Goal: Task Accomplishment & Management: Complete application form

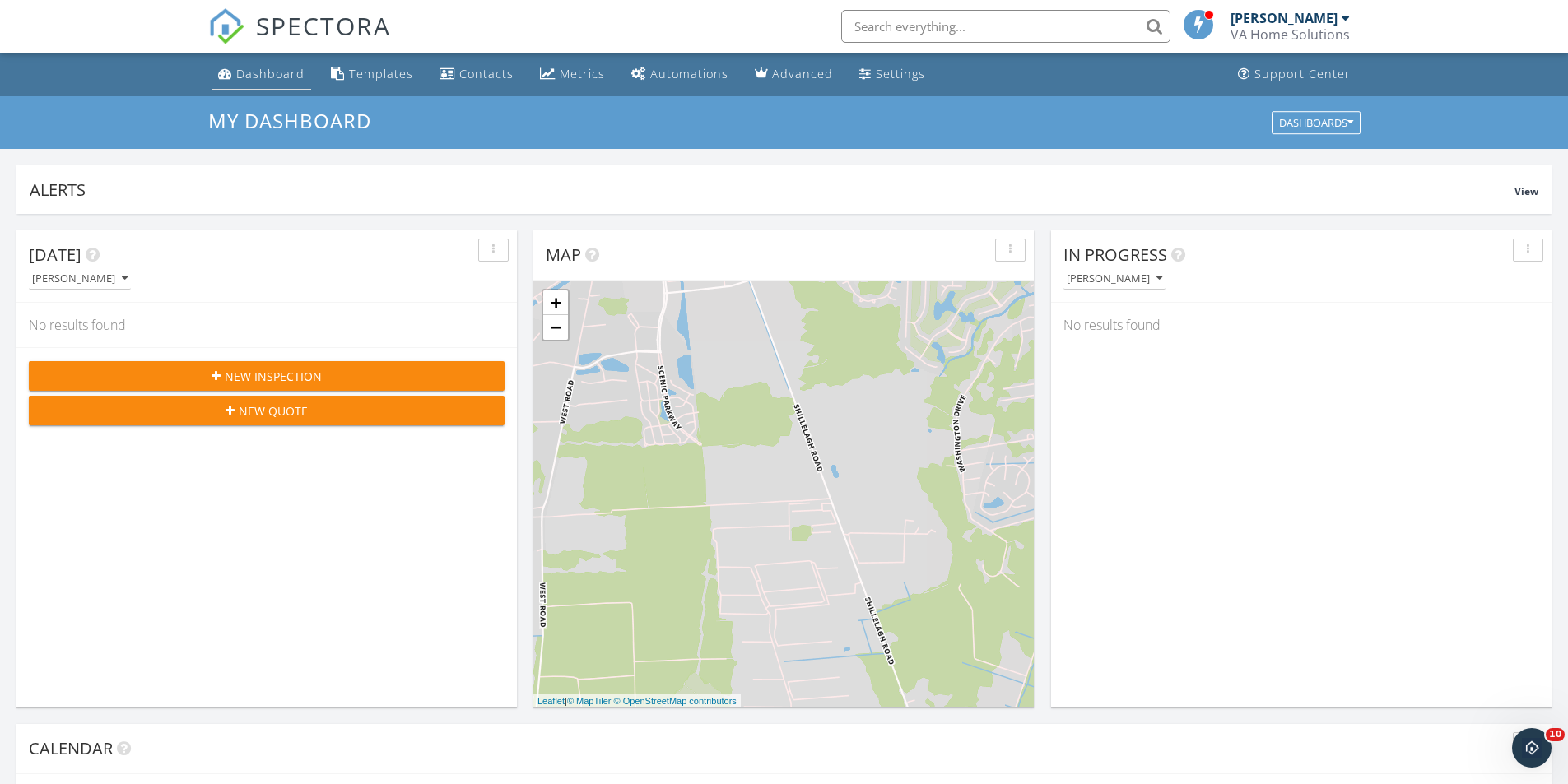
click at [250, 71] on div "Dashboard" at bounding box center [270, 73] width 69 height 15
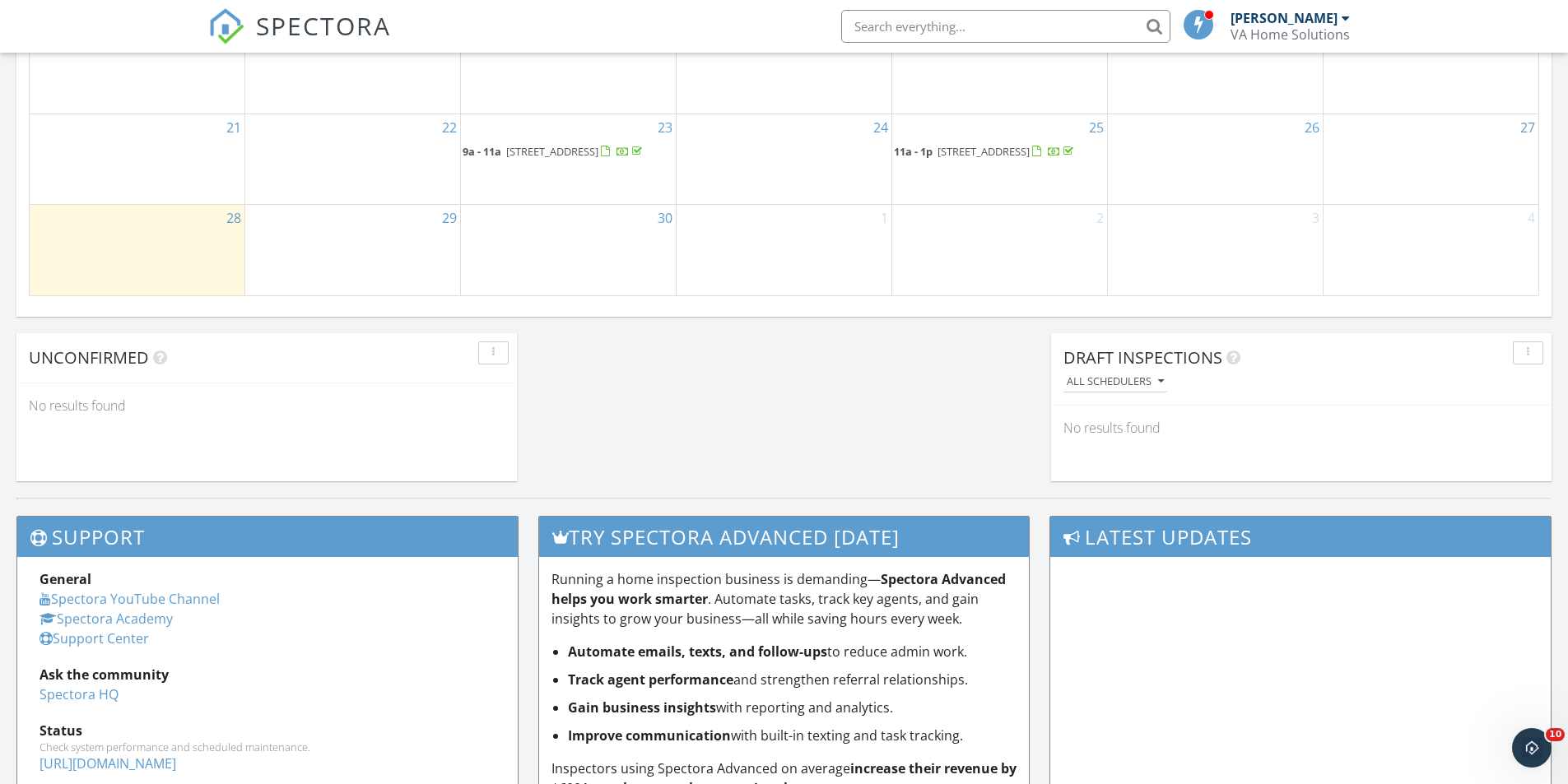
scroll to position [1234, 0]
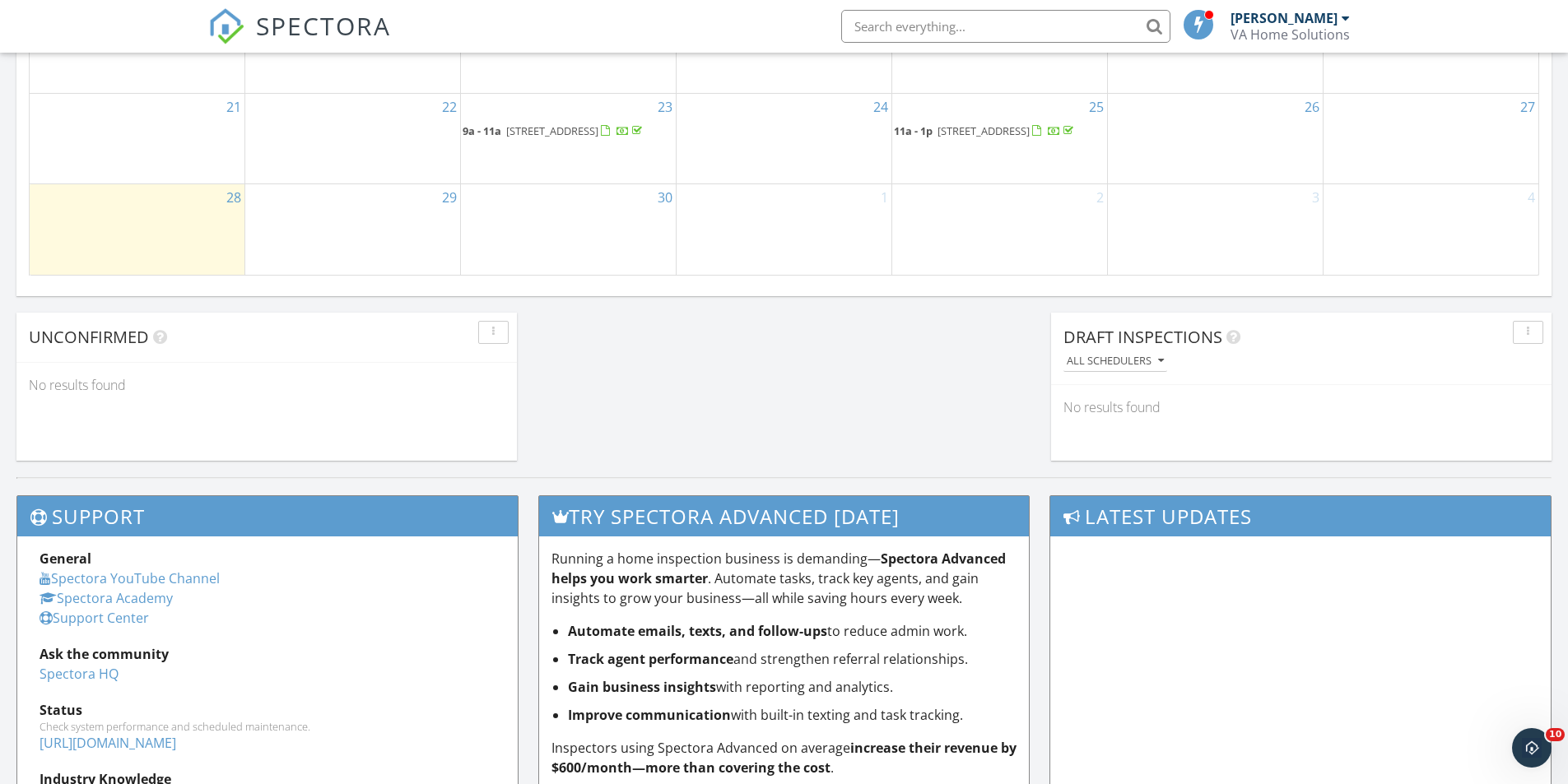
click at [395, 242] on div "29" at bounding box center [352, 229] width 214 height 90
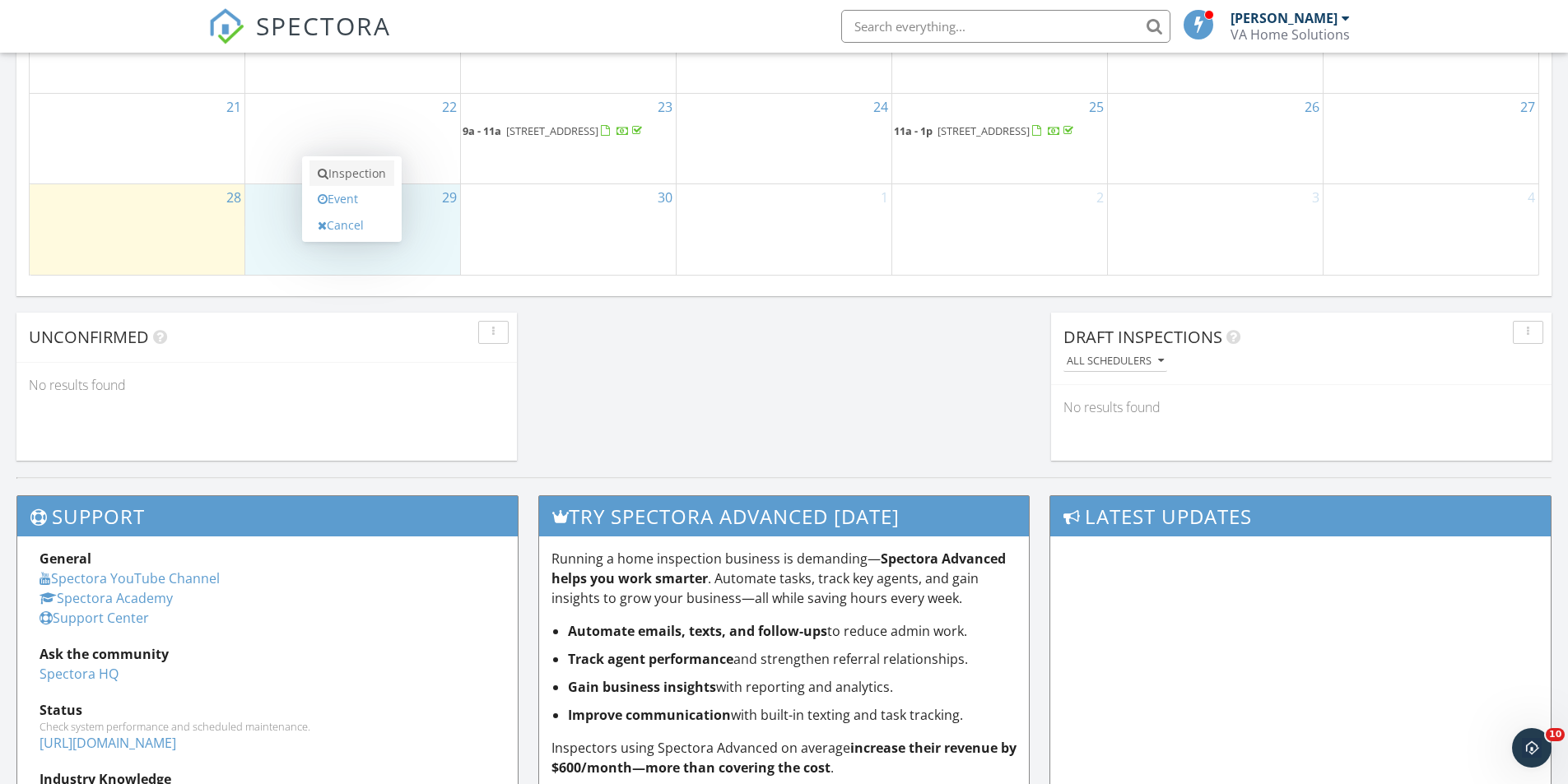
click at [378, 176] on link "Inspection" at bounding box center [351, 173] width 85 height 26
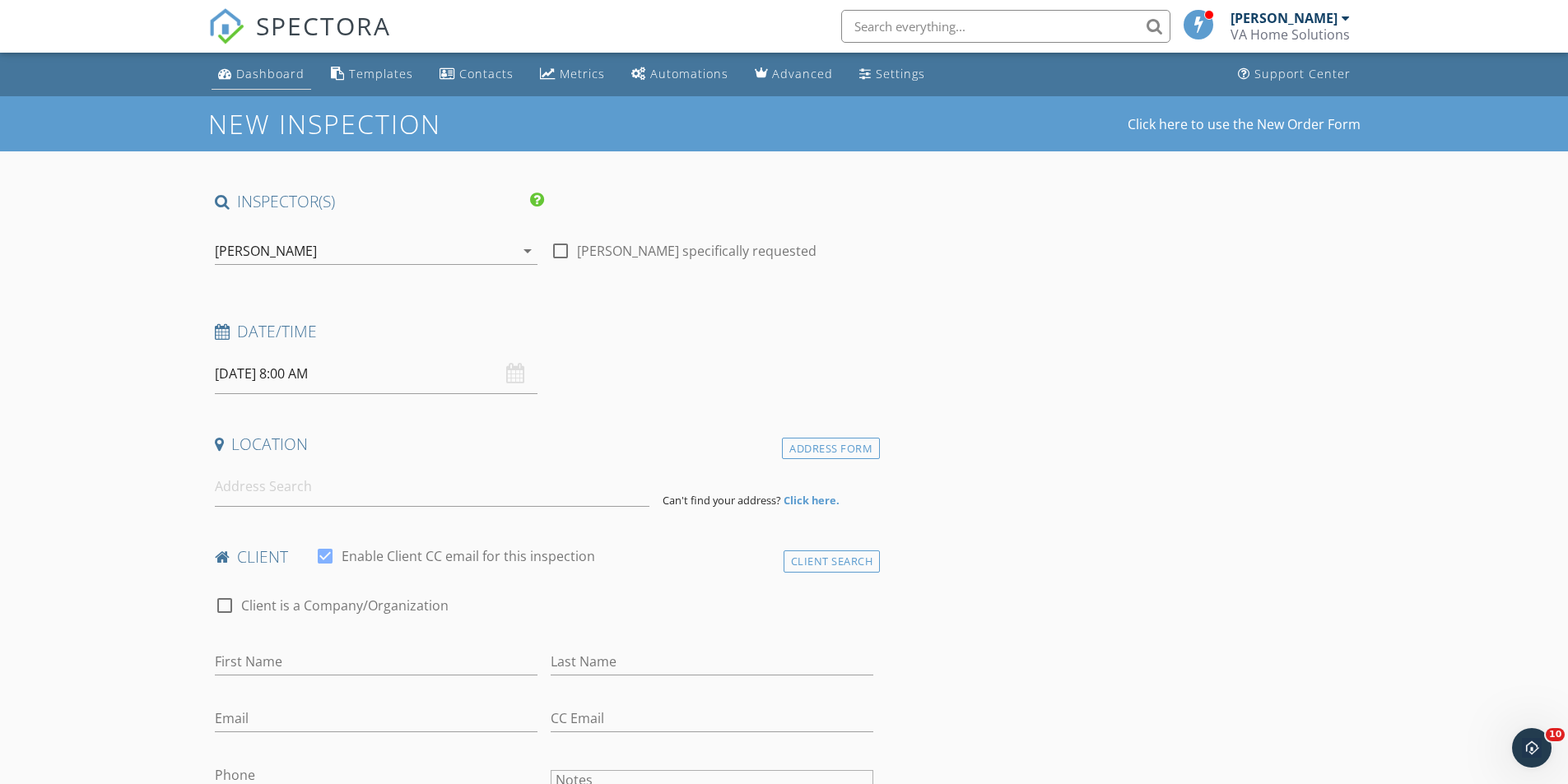
click at [270, 80] on div "Dashboard" at bounding box center [270, 73] width 69 height 15
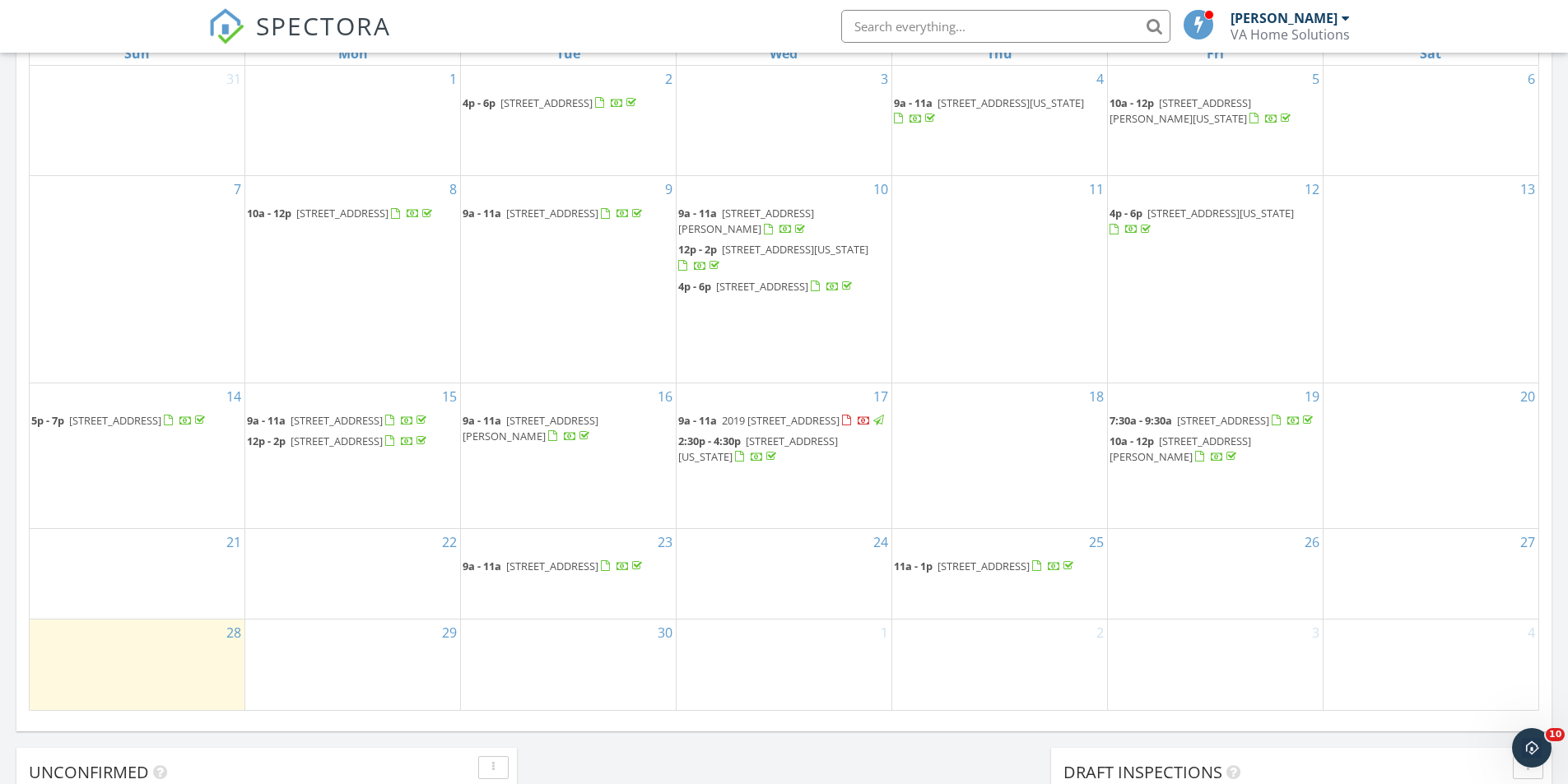
scroll to position [823, 0]
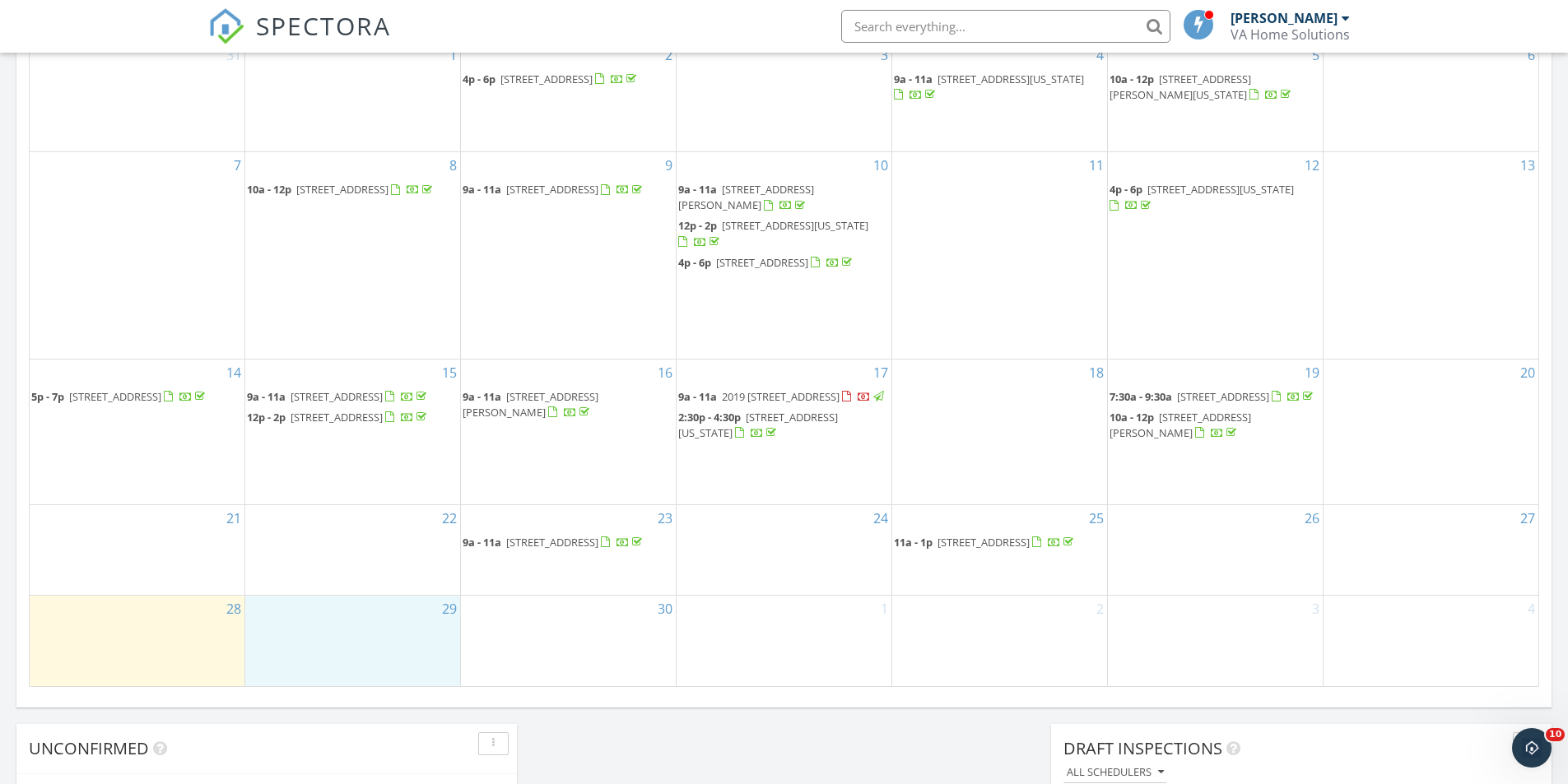
click at [351, 634] on div "29" at bounding box center [352, 640] width 214 height 90
click at [386, 571] on link "Inspection" at bounding box center [351, 565] width 85 height 26
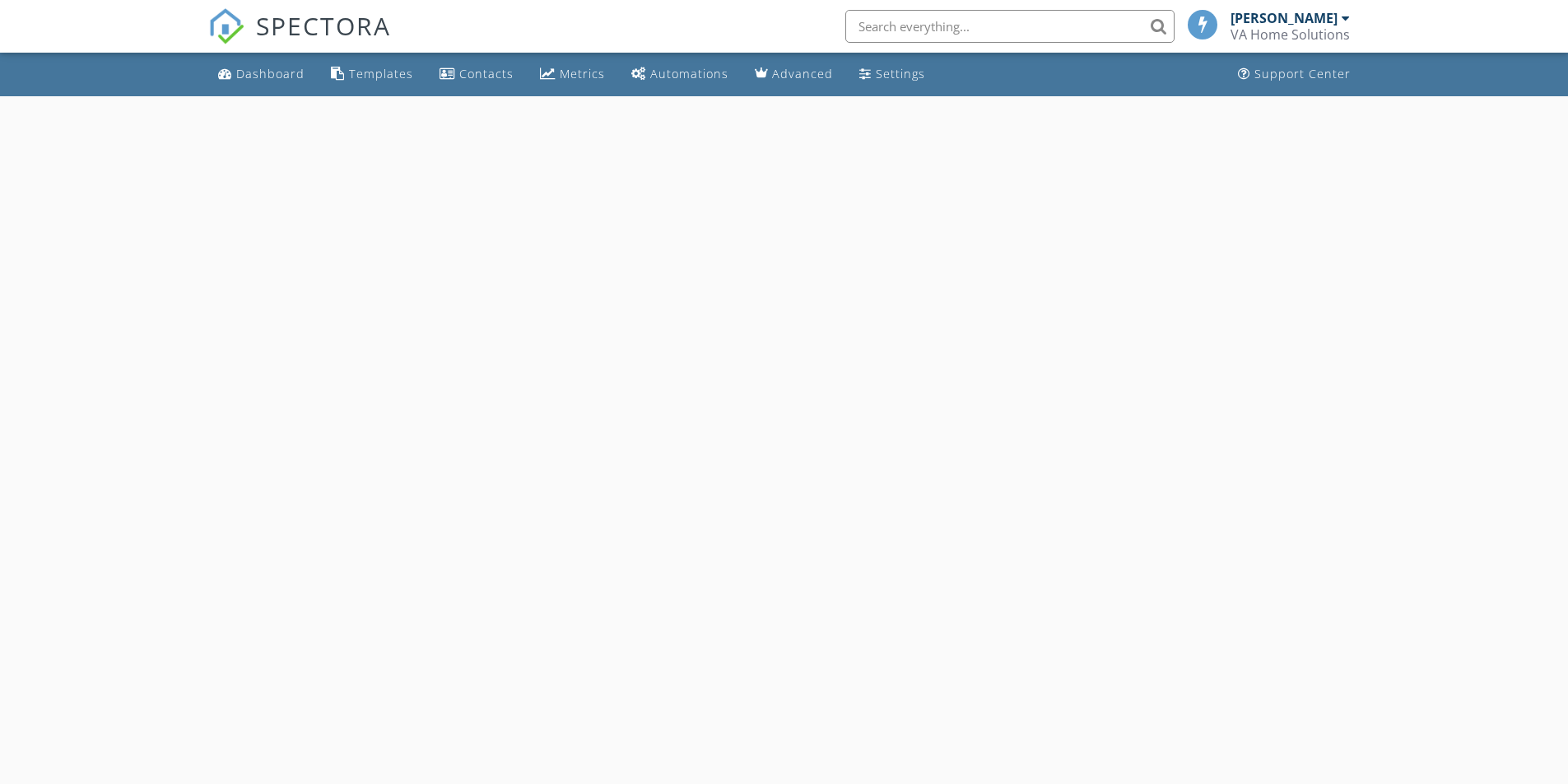
select select "8"
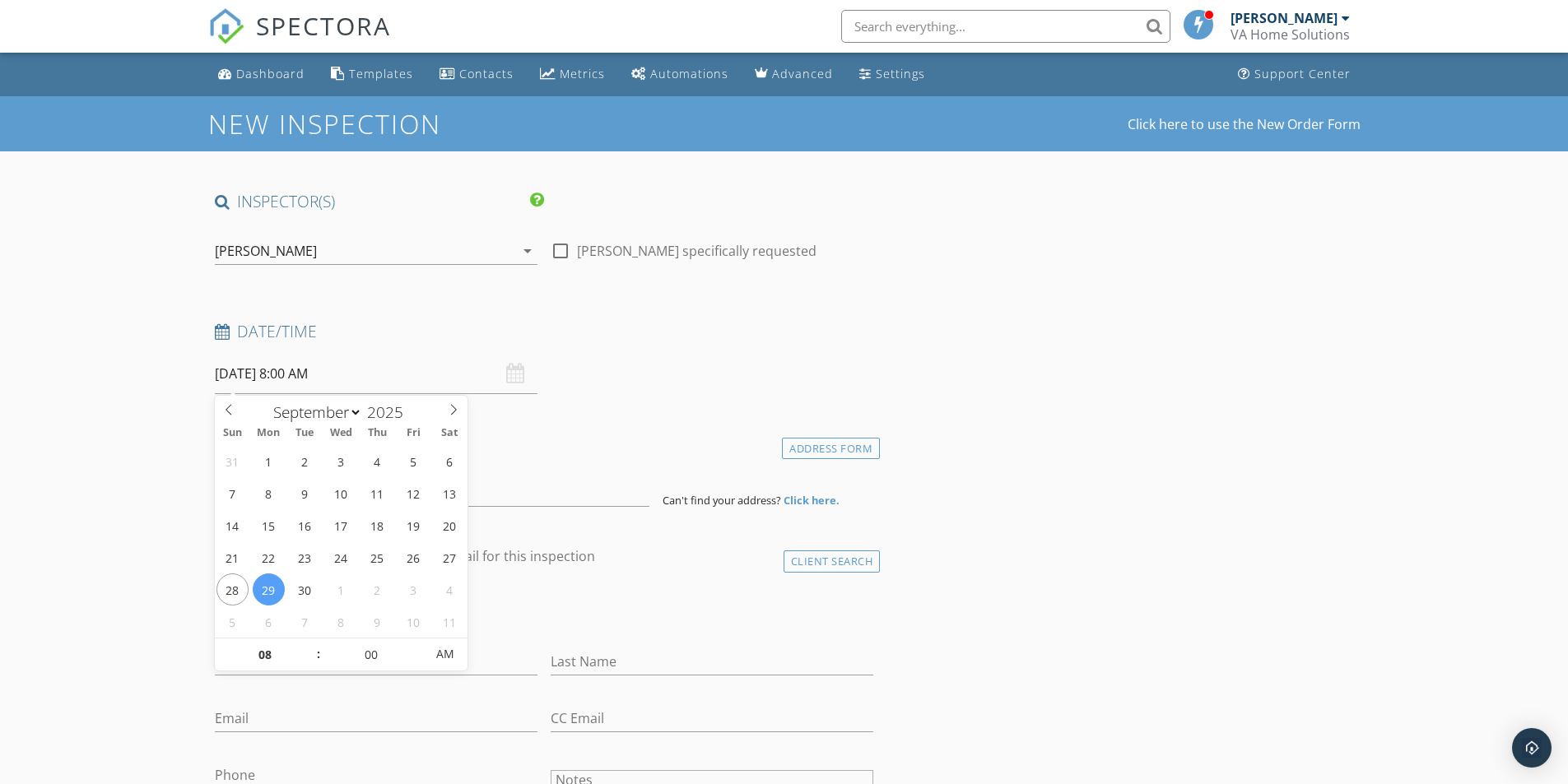
click at [339, 382] on input "[DATE] 8:00 AM" at bounding box center [376, 374] width 322 height 41
type input "09"
type input "09/29/2025 9:00 AM"
click at [310, 643] on span at bounding box center [310, 646] width 12 height 16
drag, startPoint x: 61, startPoint y: 612, endPoint x: 71, endPoint y: 601, distance: 14.9
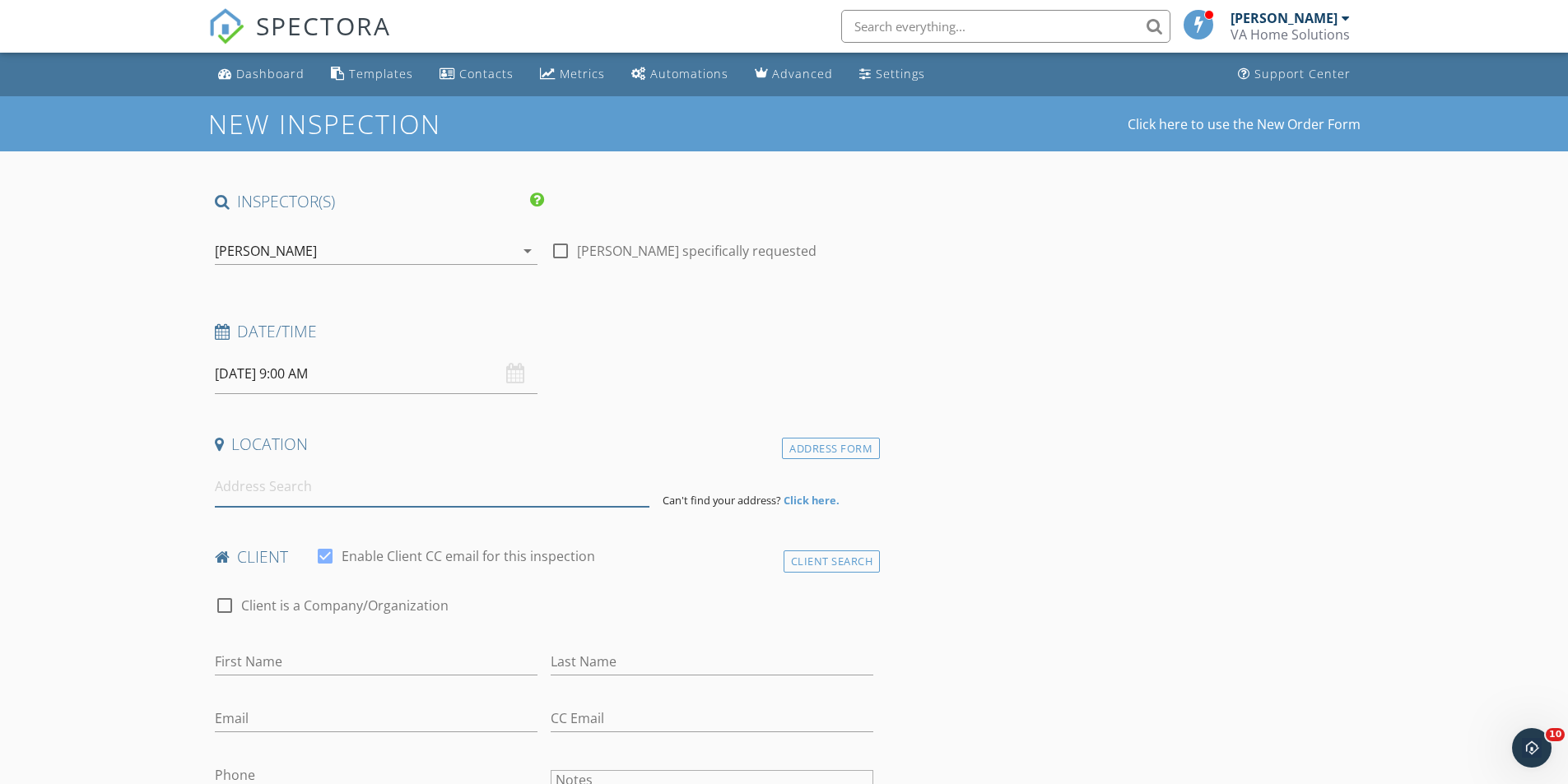
click at [259, 504] on input at bounding box center [432, 487] width 434 height 41
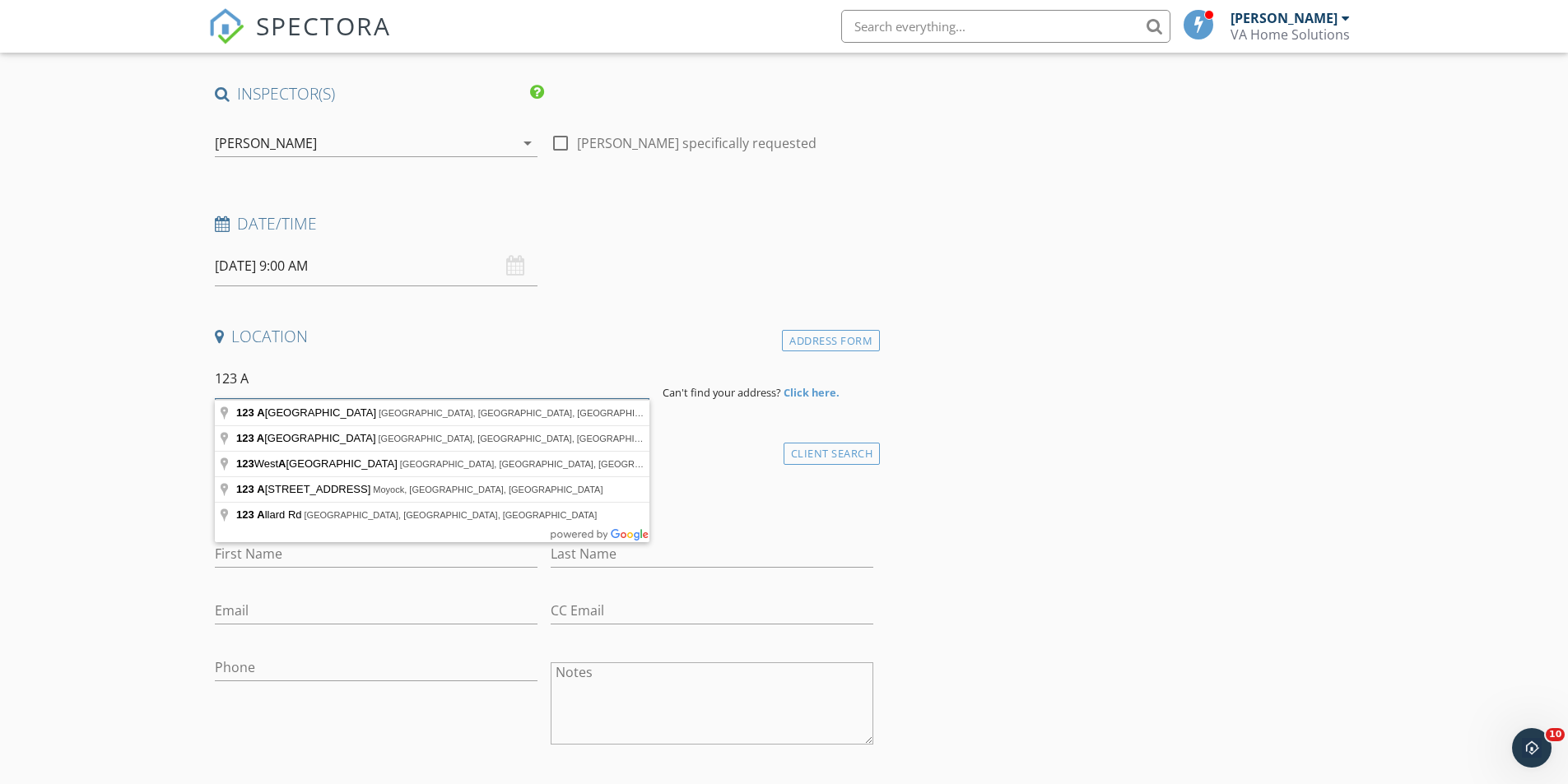
scroll to position [82, 0]
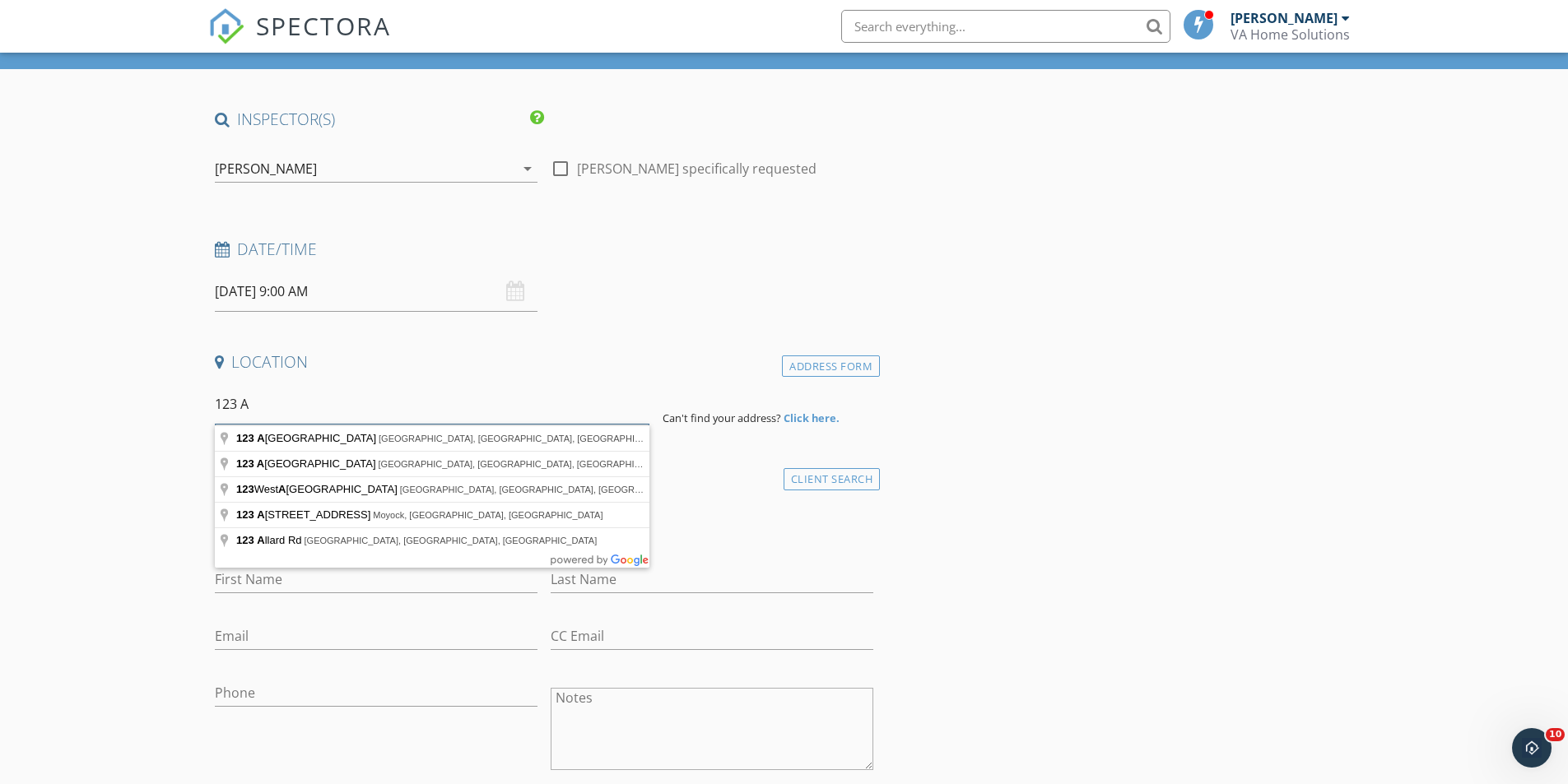
drag, startPoint x: 275, startPoint y: 407, endPoint x: 221, endPoint y: 495, distance: 103.2
click at [275, 406] on input "123 A" at bounding box center [432, 405] width 434 height 41
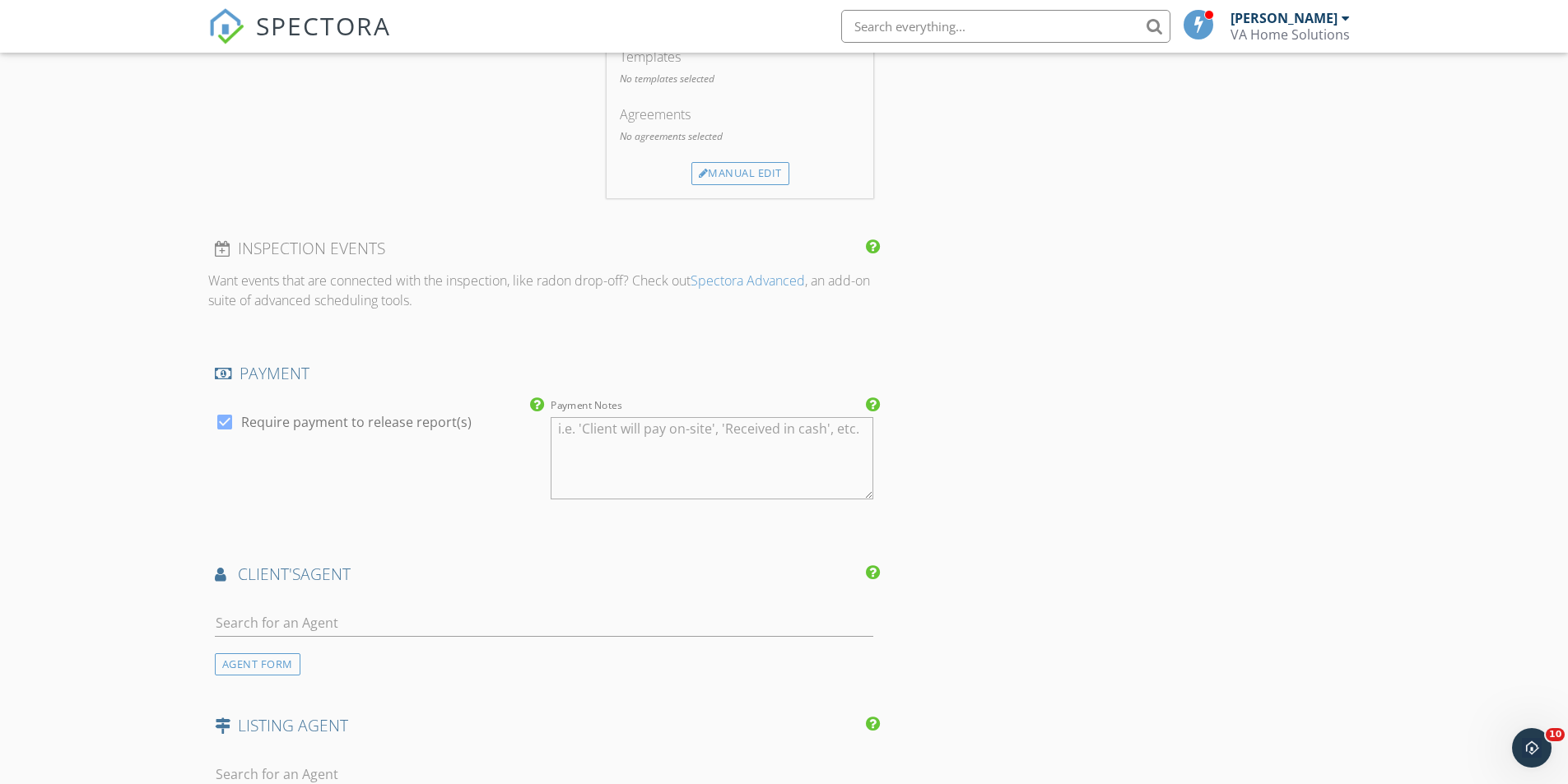
scroll to position [1317, 0]
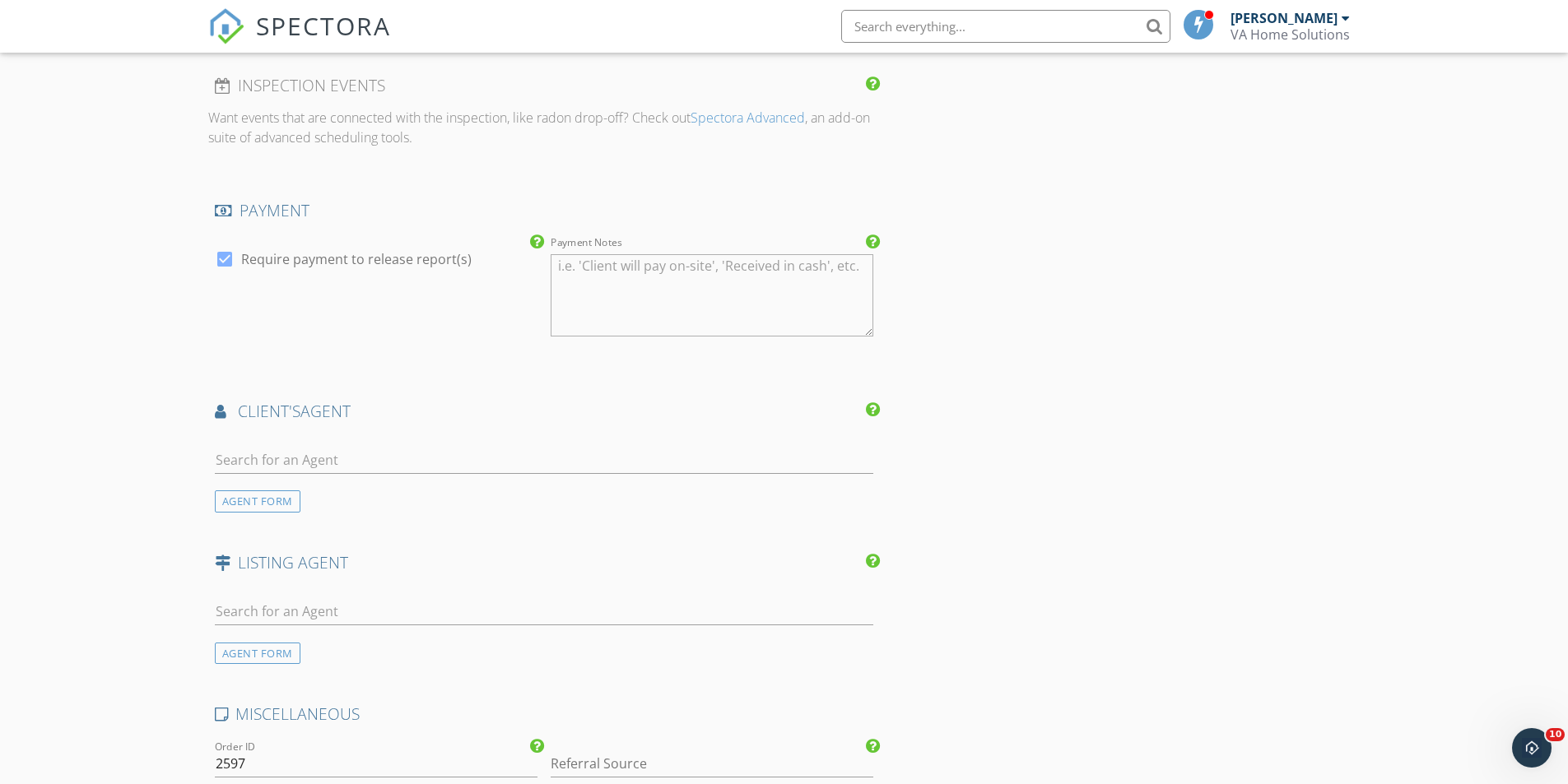
type input "123 A"
click at [367, 460] on input "text" at bounding box center [544, 461] width 659 height 27
type input "r"
type input "laura"
click at [262, 492] on div "[PERSON_NAME]" at bounding box center [313, 490] width 102 height 19
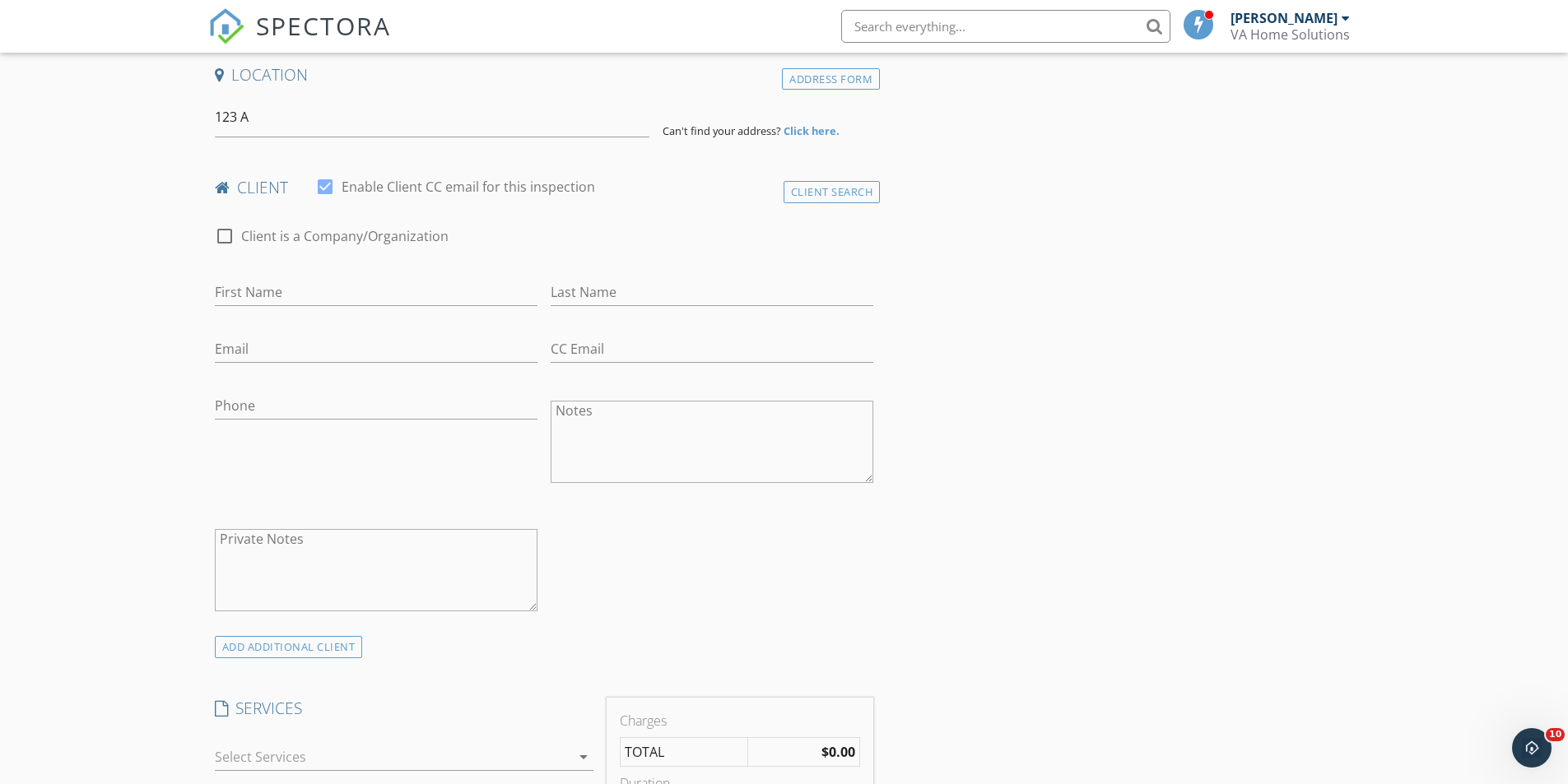
scroll to position [164, 0]
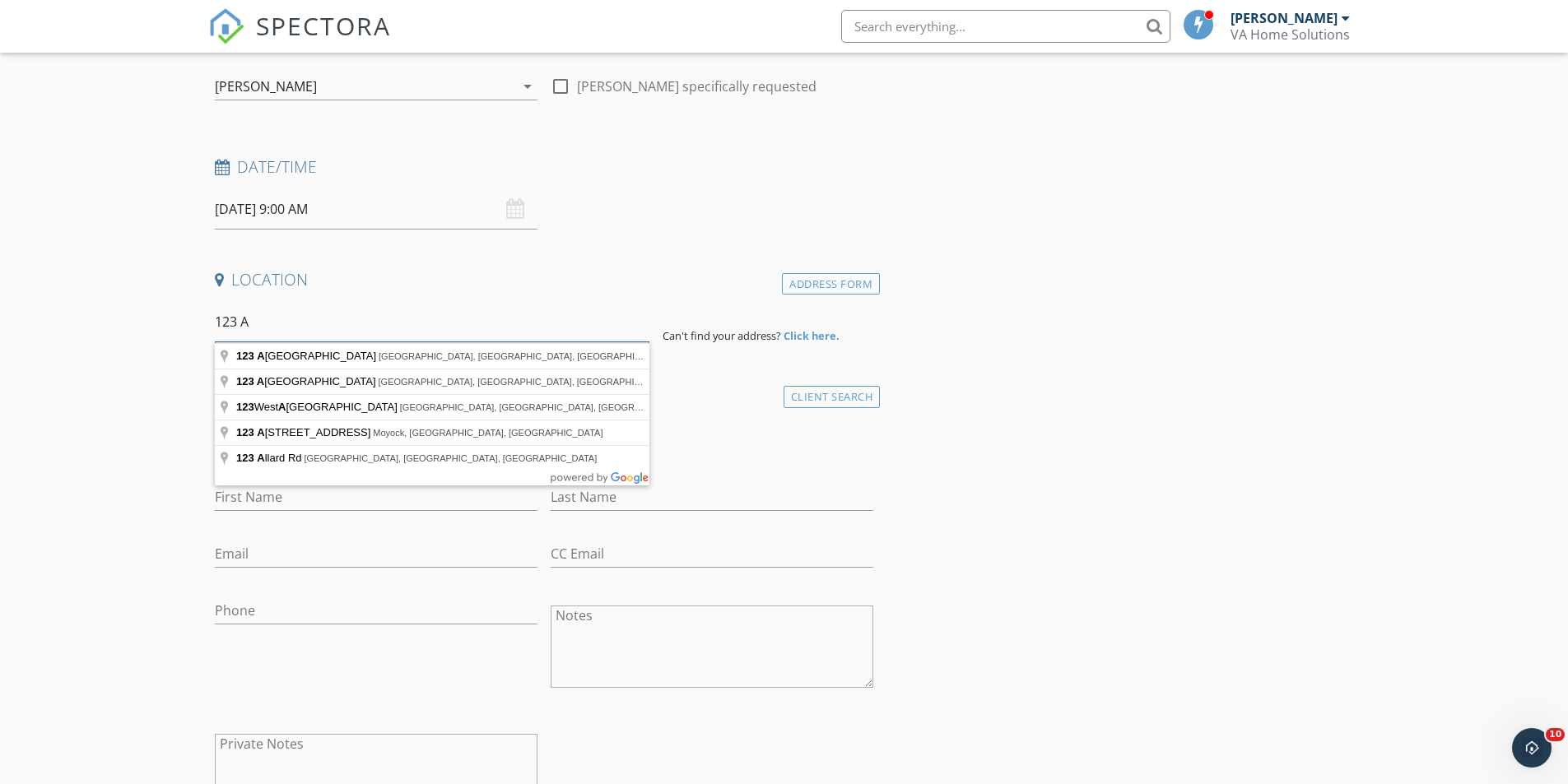
click at [278, 332] on input "123 A" at bounding box center [432, 322] width 434 height 41
type input "123 Ashford Drive, Suffolk, VA, USA"
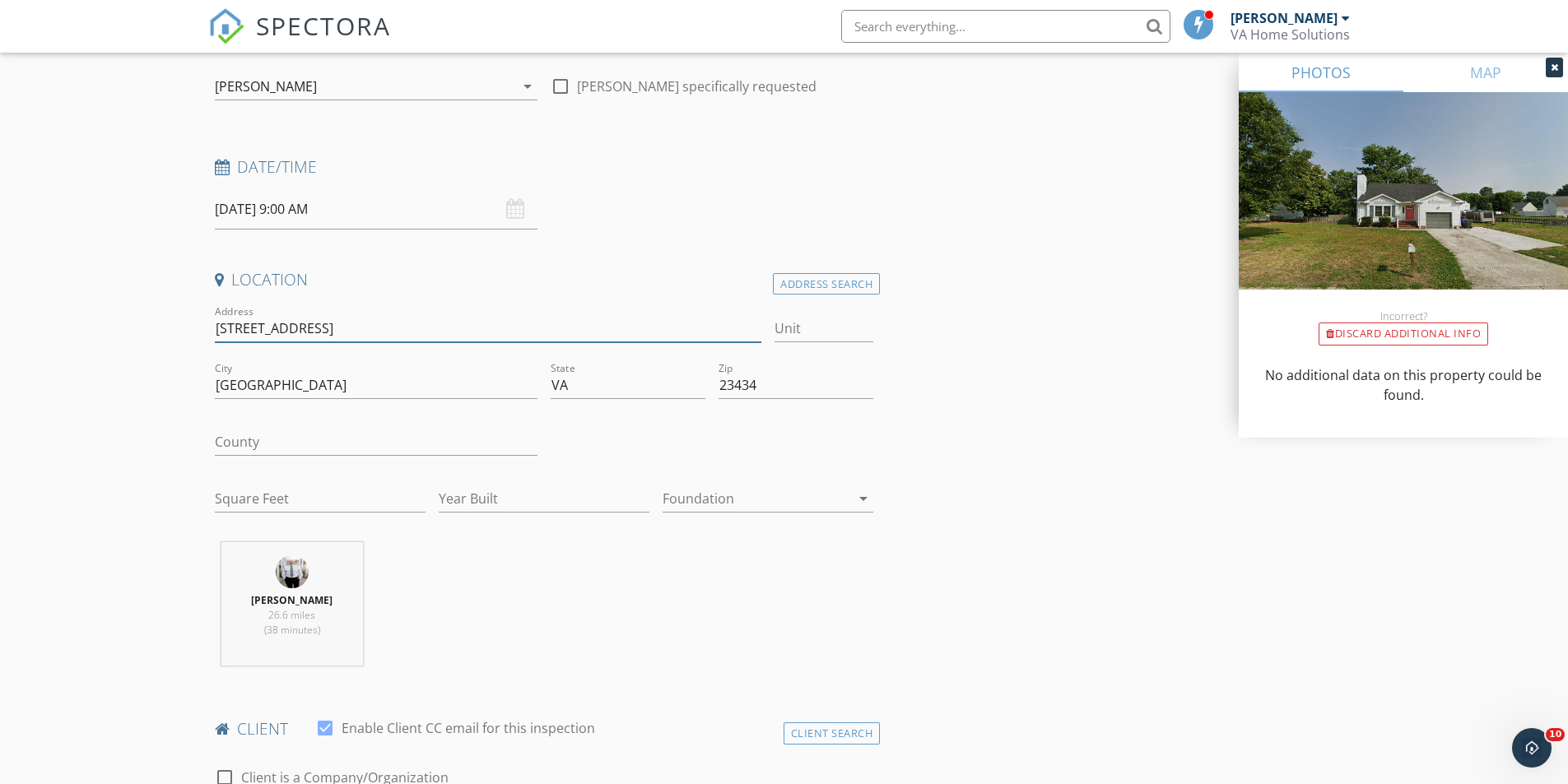
click at [237, 327] on input "123 Ashford Dr" at bounding box center [488, 328] width 547 height 27
type input "[STREET_ADDRESS]"
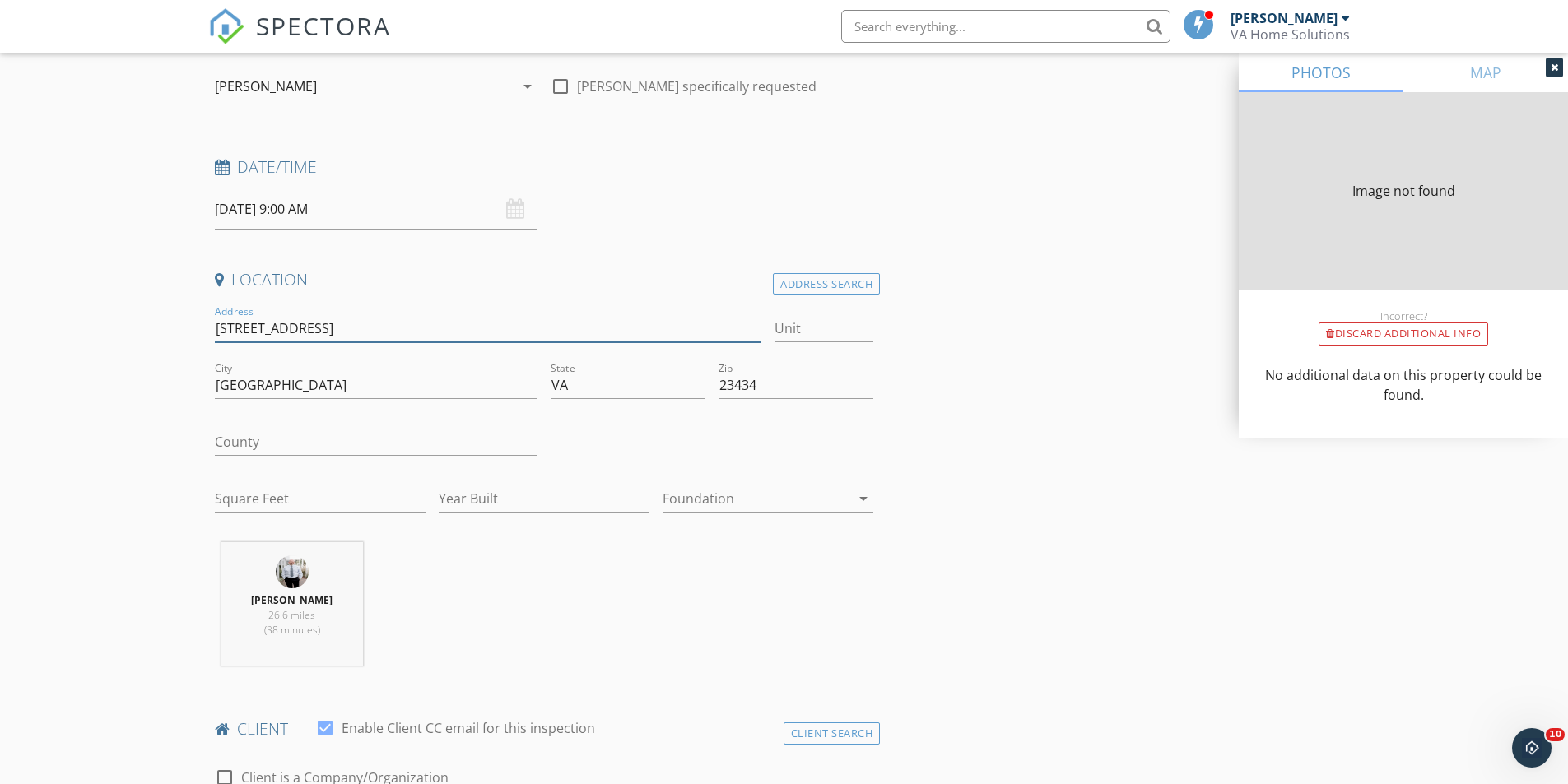
type input "1440"
type input "1990"
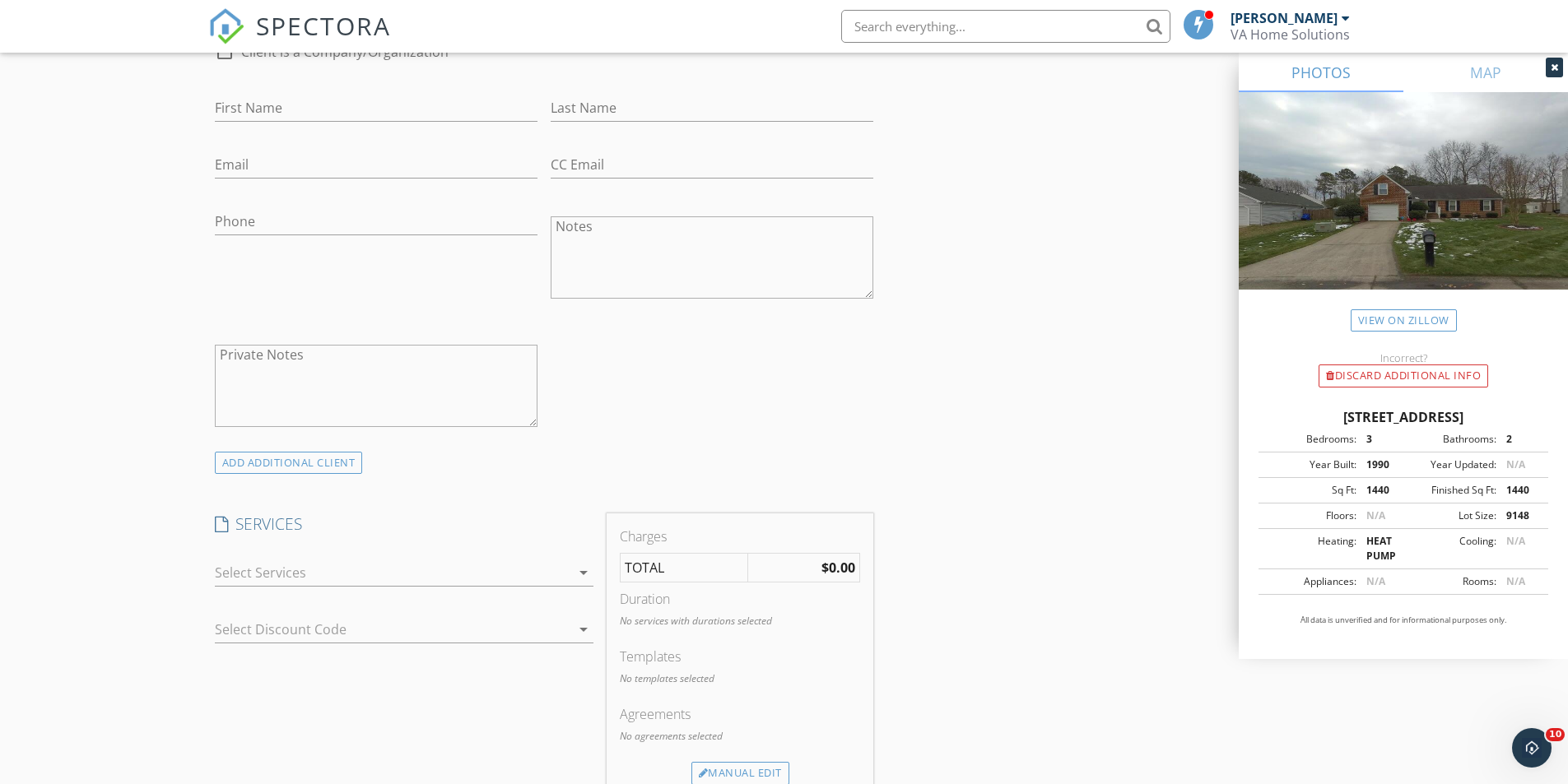
scroll to position [988, 0]
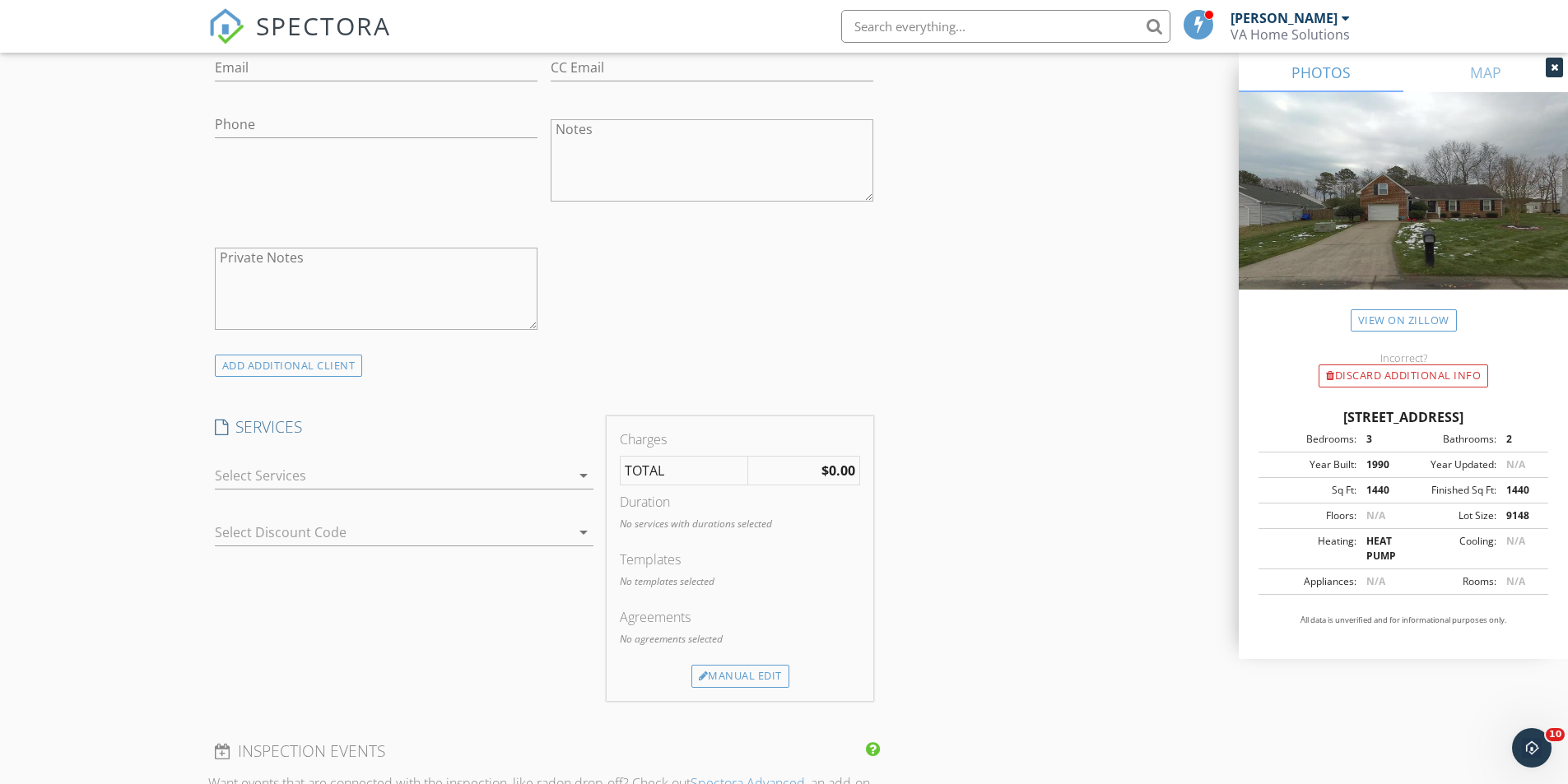
type input "[STREET_ADDRESS]"
click at [582, 476] on icon "arrow_drop_down" at bounding box center [583, 475] width 19 height 19
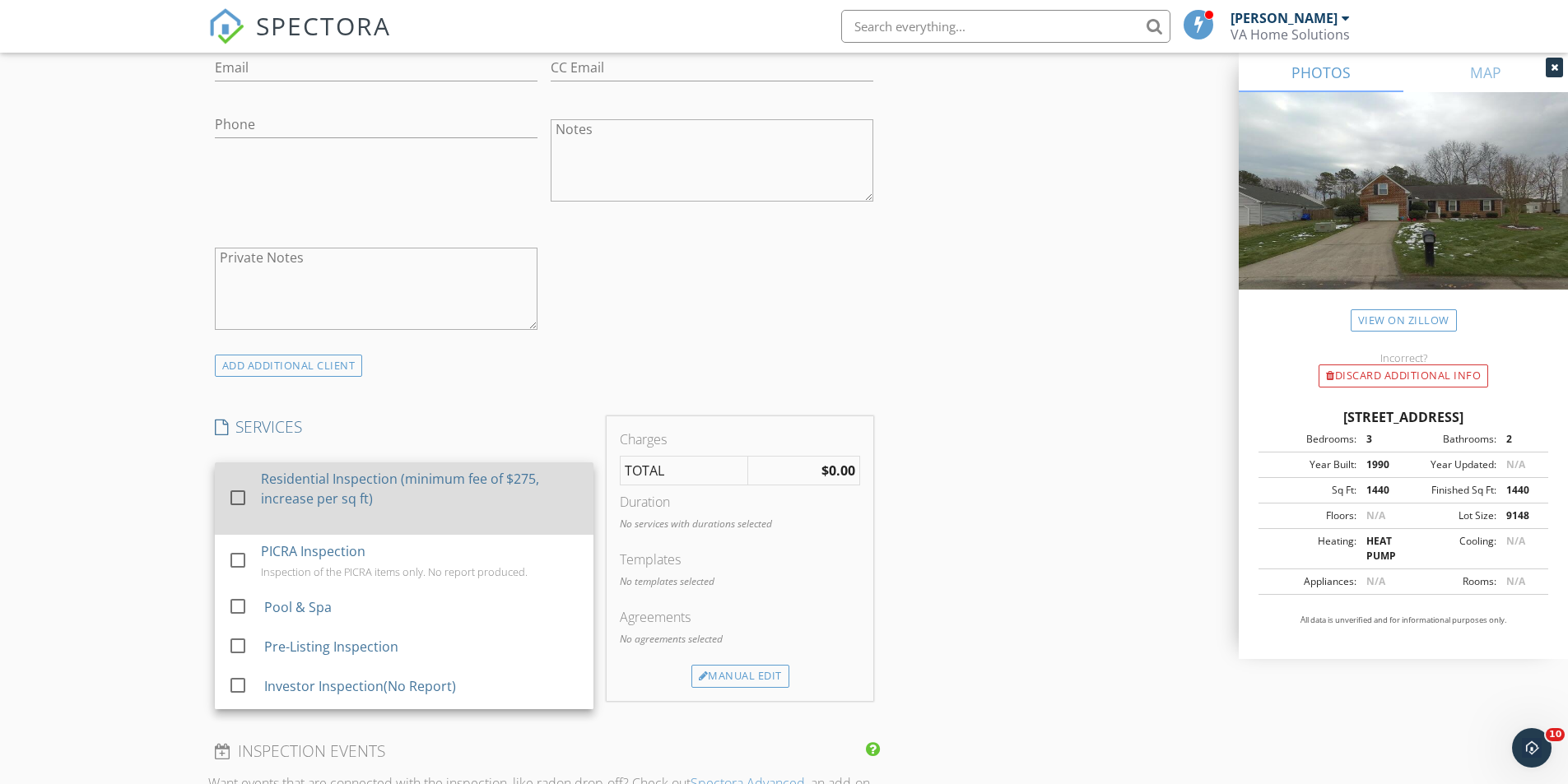
click at [432, 486] on div "Residential Inspection (minimum fee of $275, increase per sq ft)" at bounding box center [420, 489] width 320 height 40
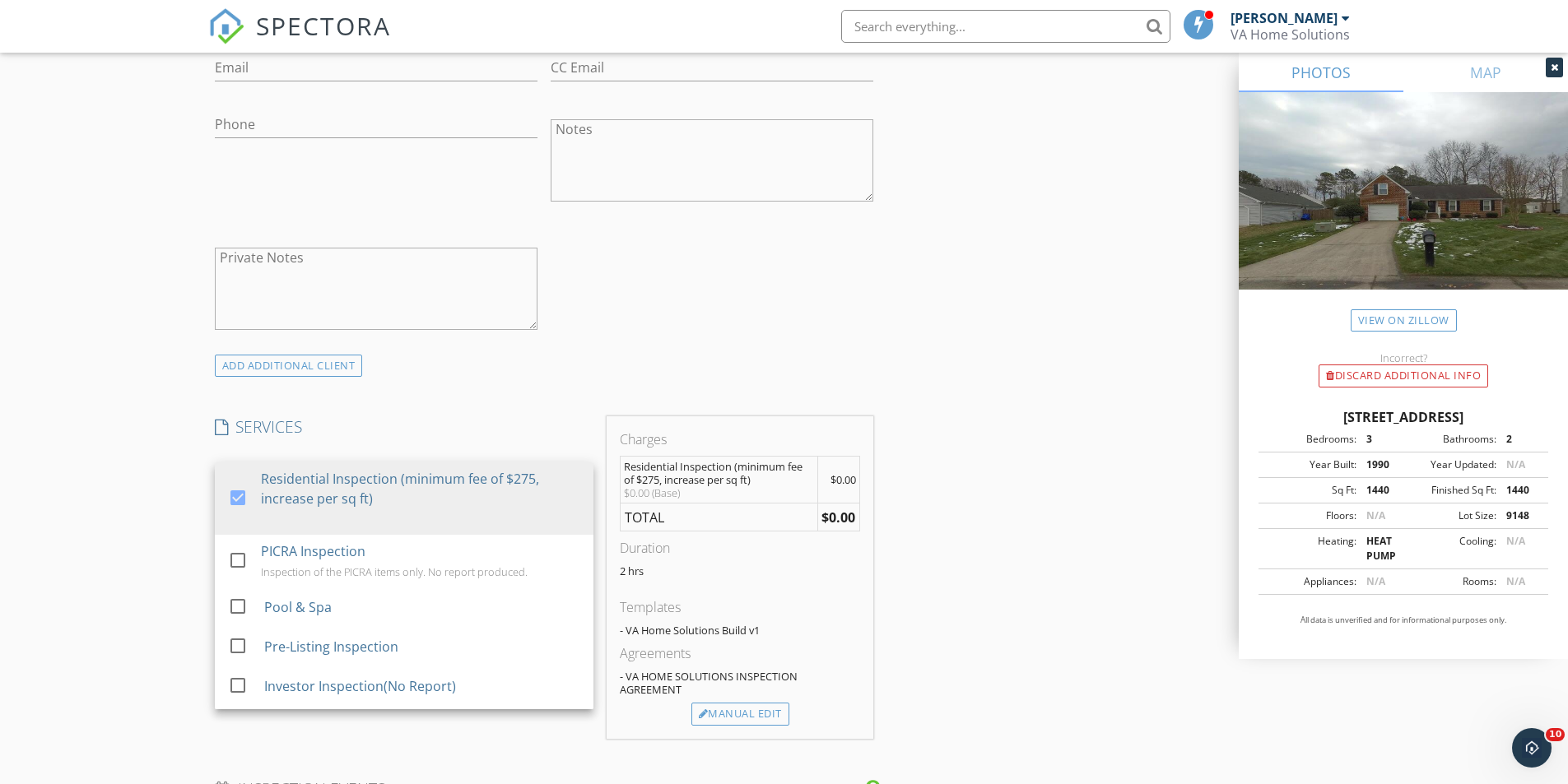
click at [770, 702] on div "Agreements - VA HOME SOLUTIONS INSPECTION AGREEMENT" at bounding box center [740, 672] width 240 height 59
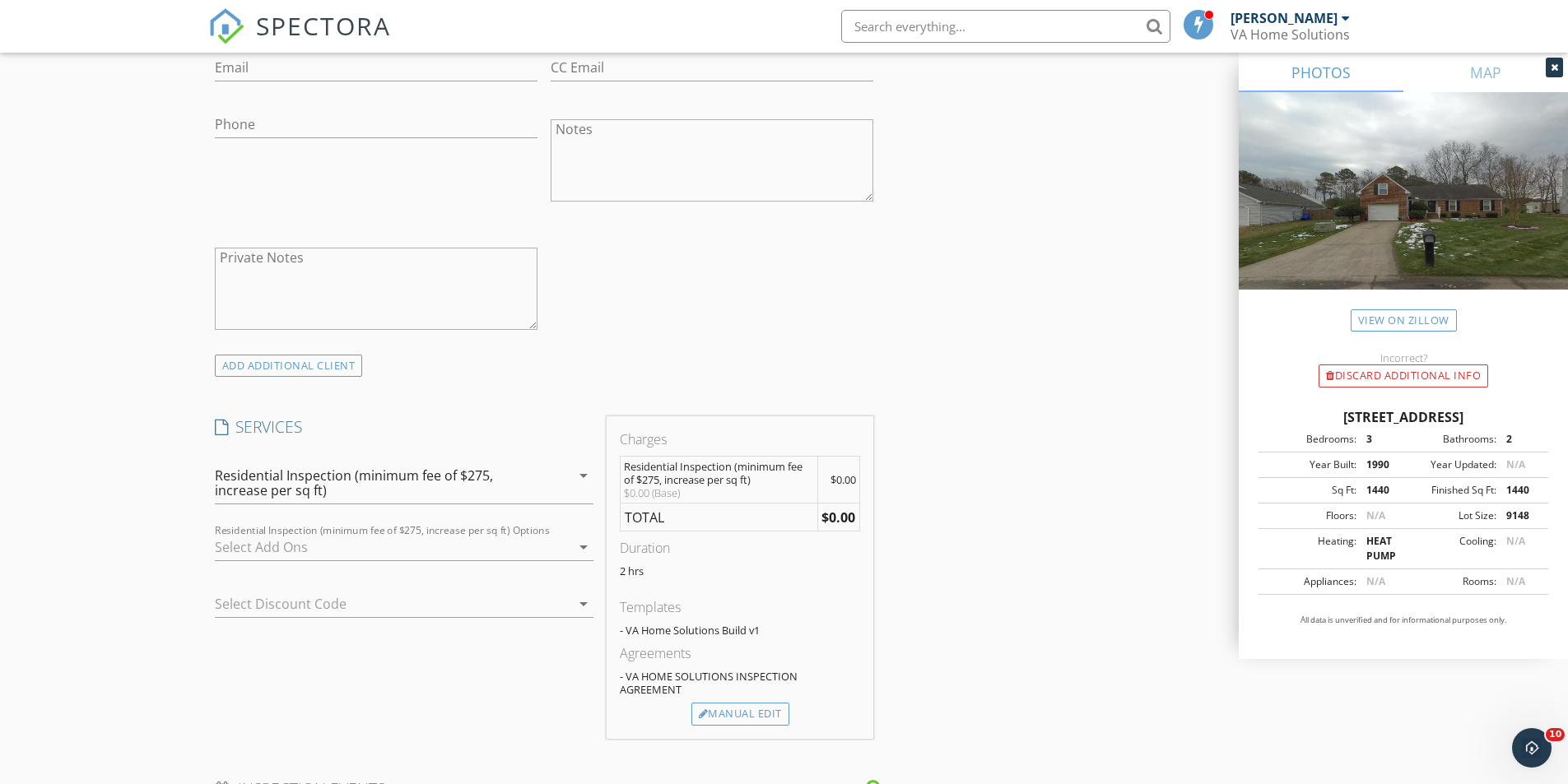
click at [770, 702] on div "Agreements - VA HOME SOLUTIONS INSPECTION AGREEMENT" at bounding box center [740, 672] width 240 height 59
click at [766, 710] on div "Manual Edit" at bounding box center [740, 714] width 98 height 23
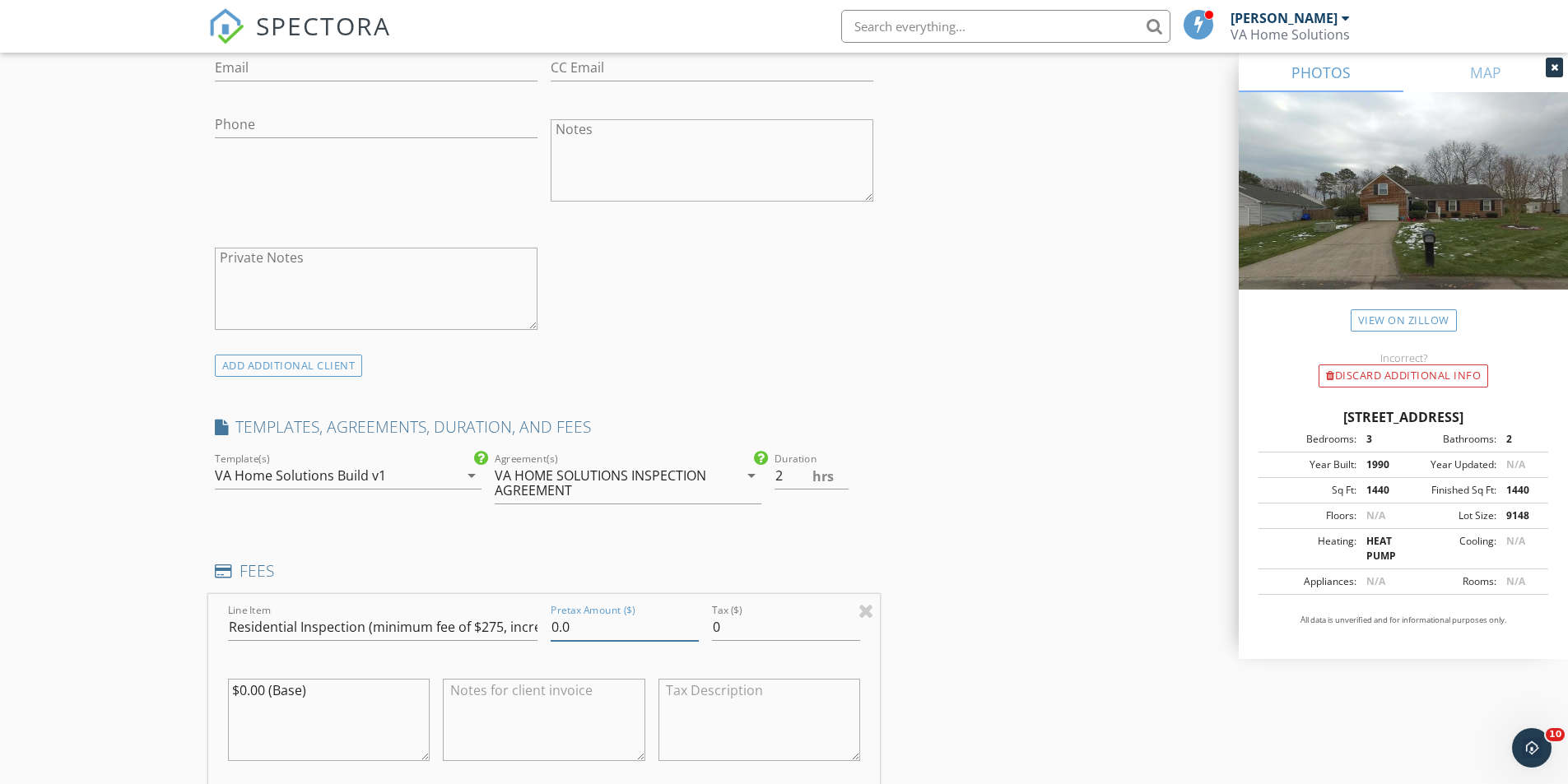
drag, startPoint x: 541, startPoint y: 630, endPoint x: 489, endPoint y: 632, distance: 52.0
click at [489, 632] on div "Line Item Residential Inspection (minimum fee of $275, increase per sq ft) Pret…" at bounding box center [545, 692] width 672 height 198
type input "350"
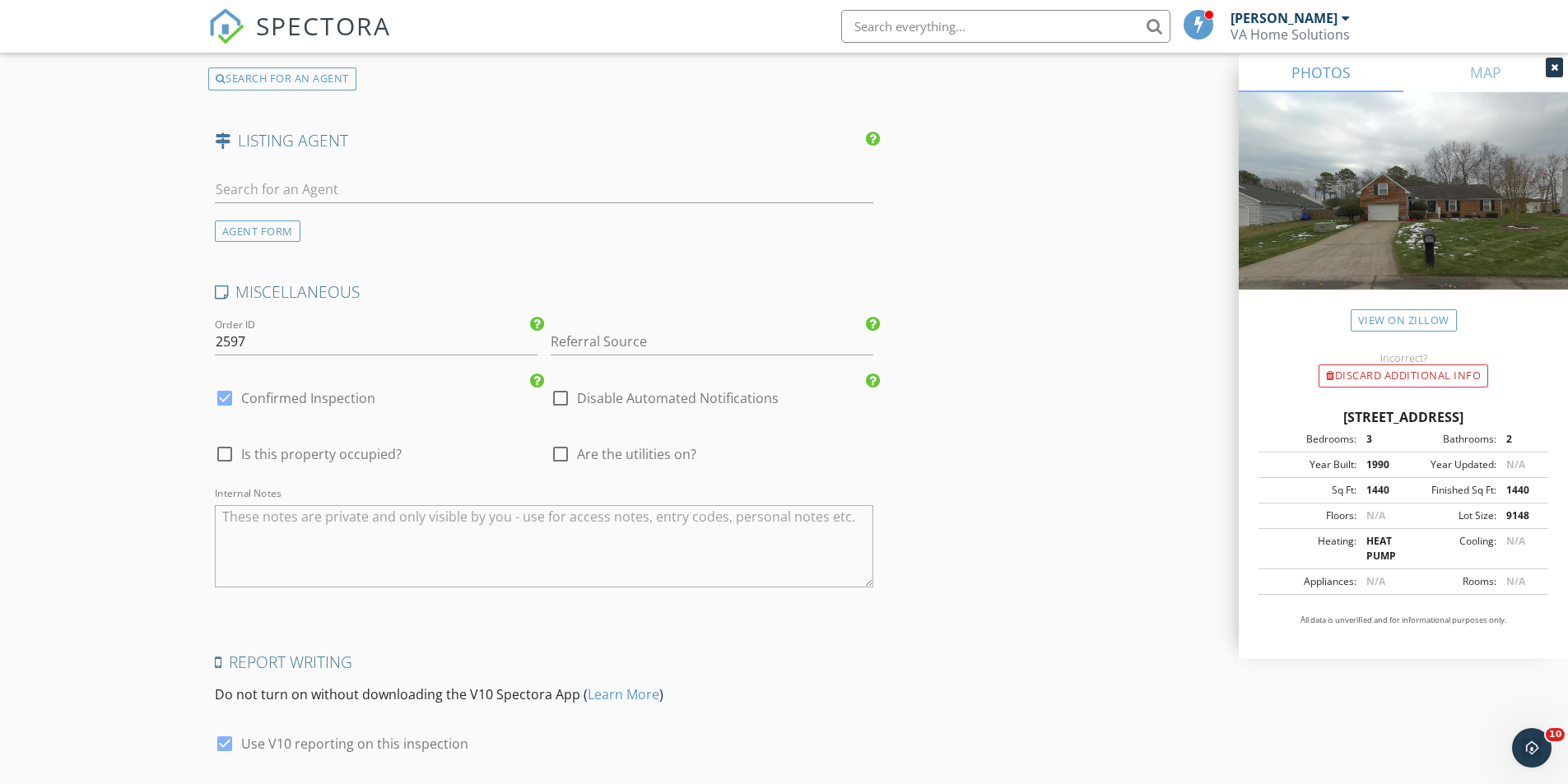
scroll to position [2770, 0]
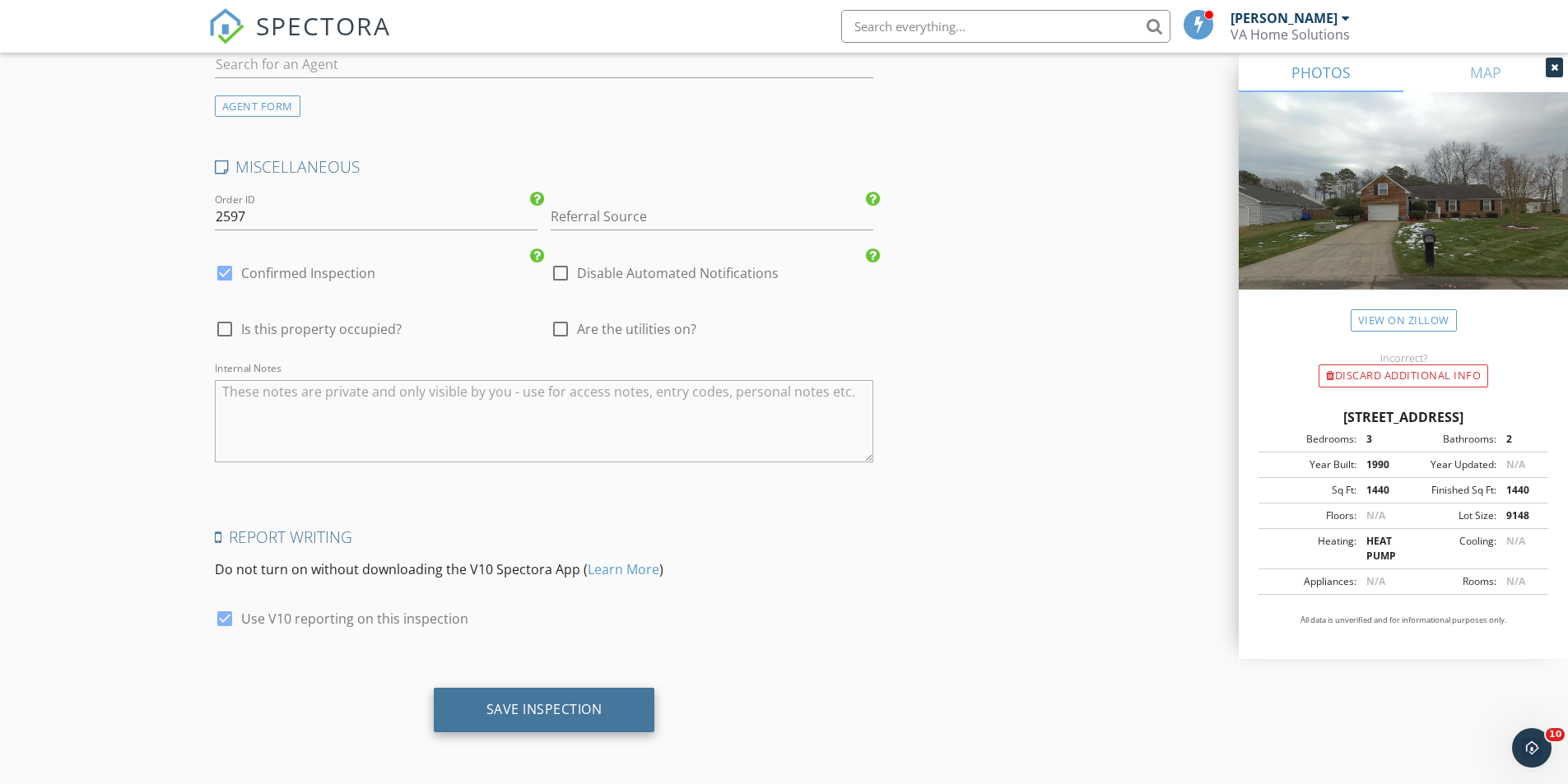
click at [509, 702] on div "Save Inspection" at bounding box center [545, 709] width 116 height 16
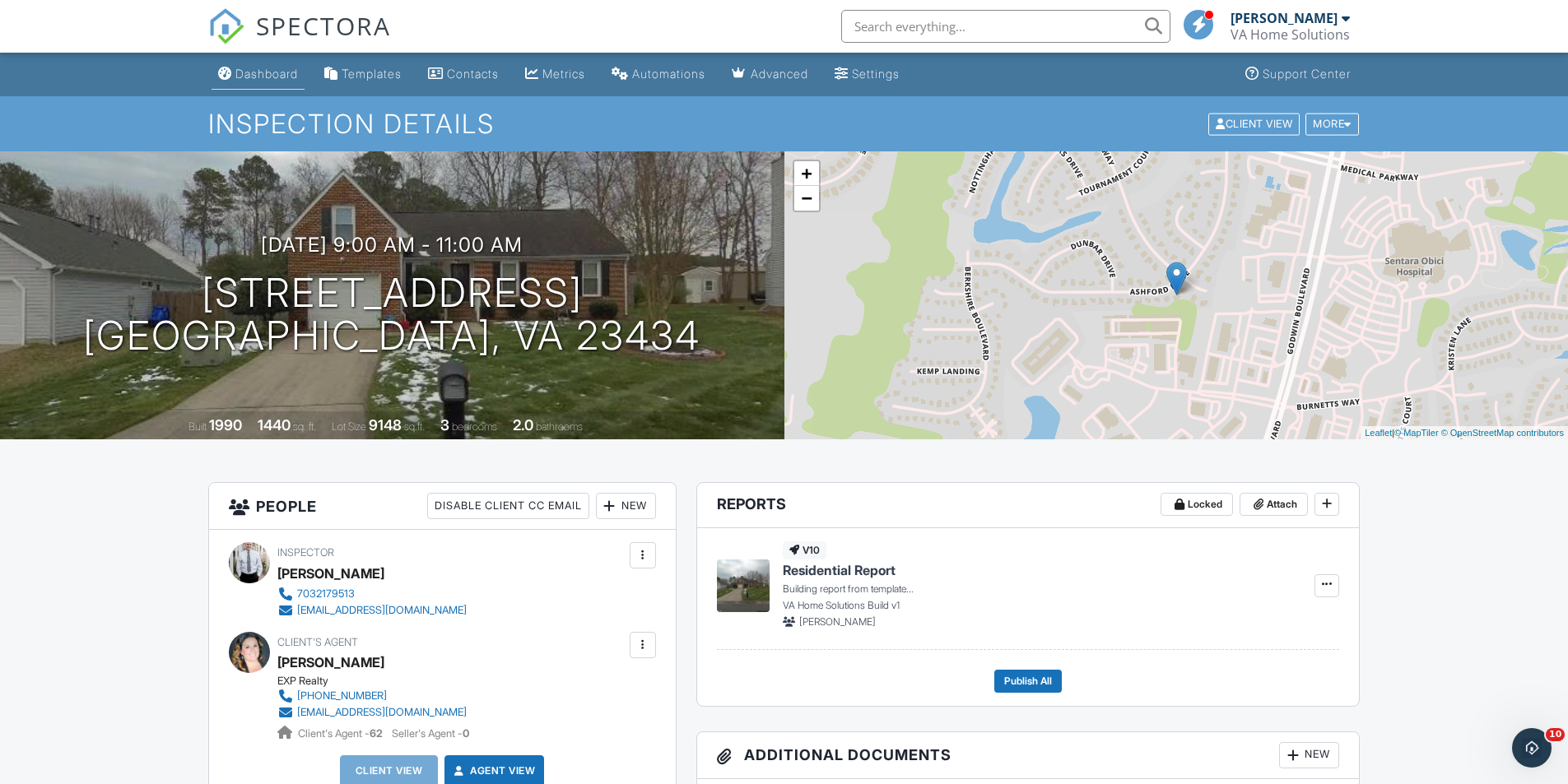
click at [288, 77] on div "Dashboard" at bounding box center [266, 73] width 63 height 14
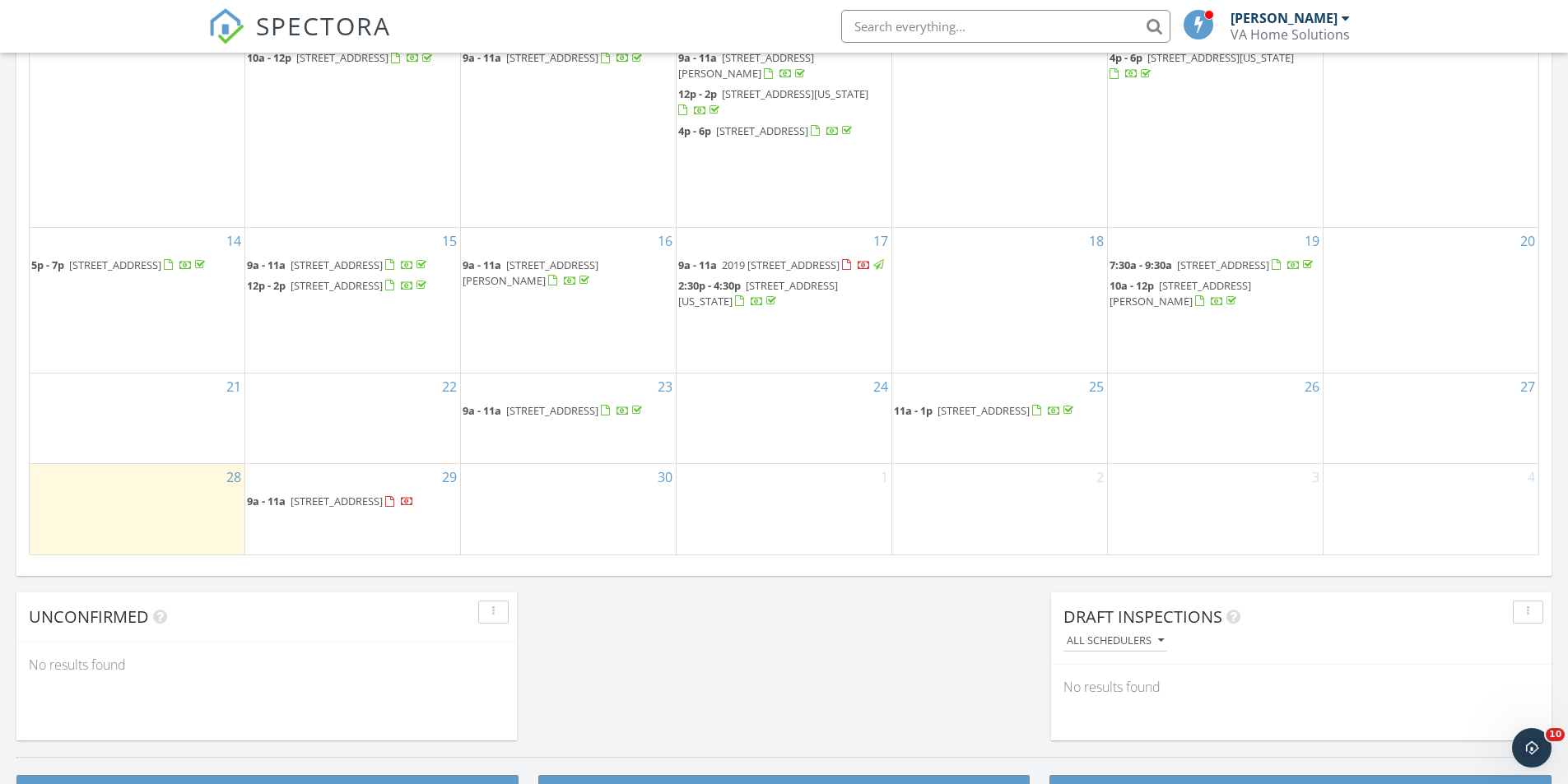
scroll to position [988, 0]
